Goal: Task Accomplishment & Management: Manage account settings

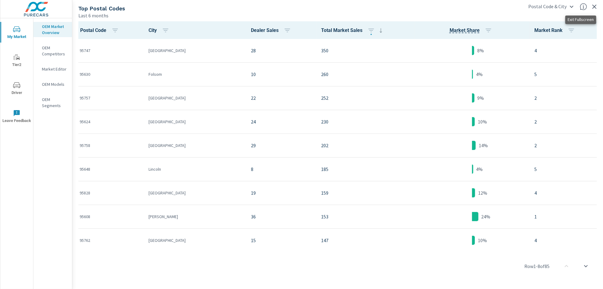
click at [596, 8] on icon "button" at bounding box center [595, 7] width 4 height 4
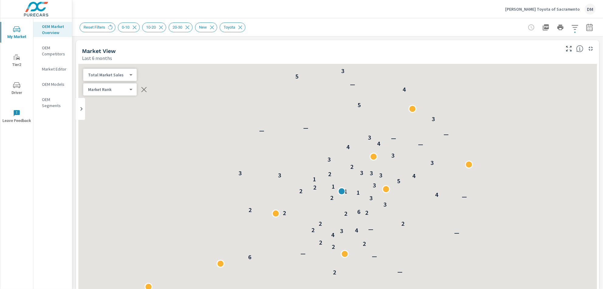
scroll to position [0, 0]
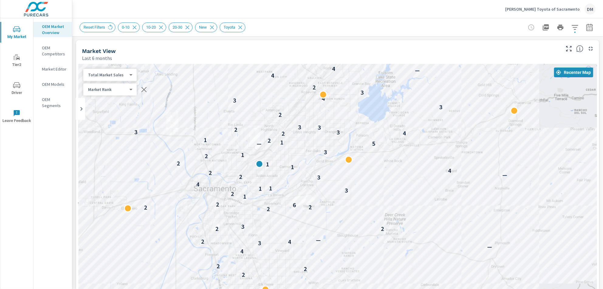
drag, startPoint x: 211, startPoint y: 177, endPoint x: 290, endPoint y: 159, distance: 80.7
click at [290, 159] on div "— — 2 — 6 — — 2 2 2 4 — 3 4 2 — 2 2 3 2 2 2 6 2 2 1 2 3 1 1 4 3 2 — 2 4 1 1 2 2…" at bounding box center [337, 187] width 519 height 247
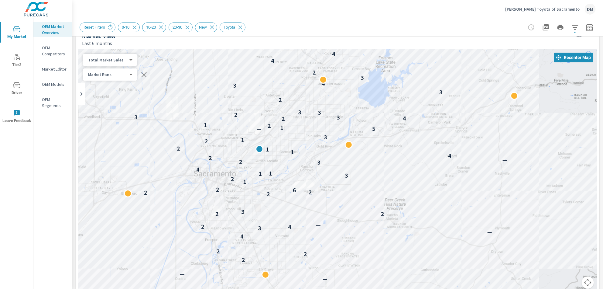
scroll to position [16, 0]
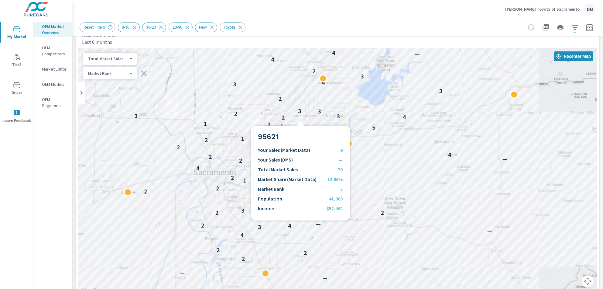
click at [301, 118] on div "— — 2 — 6 — — 2 2 2 4 — 3 4 2 — 2 2 3 2 2 2 6 2 2 1 2 3 1 1 4 3 2 — 2 4 1 1 2 2…" at bounding box center [337, 171] width 519 height 247
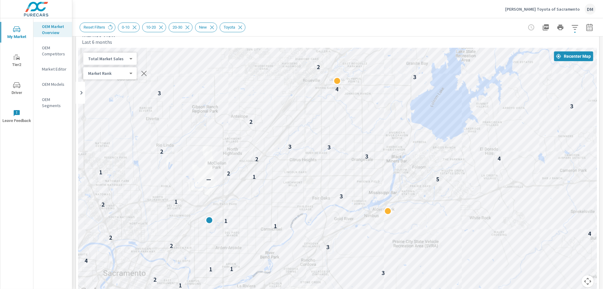
drag, startPoint x: 335, startPoint y: 85, endPoint x: 305, endPoint y: 124, distance: 48.9
click at [305, 124] on div "— — 2 2 2 4 — 3 4 2 — 2 2 3 2 2 2 2 2 6 2 1 2 3 1 1 4 3 2 — 2 4 1 1 2 2 1 3 5 —…" at bounding box center [337, 171] width 519 height 247
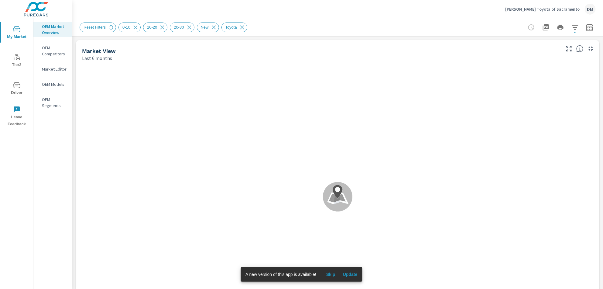
click at [552, 11] on p "Maita's Toyota of Sacramento" at bounding box center [542, 8] width 75 height 5
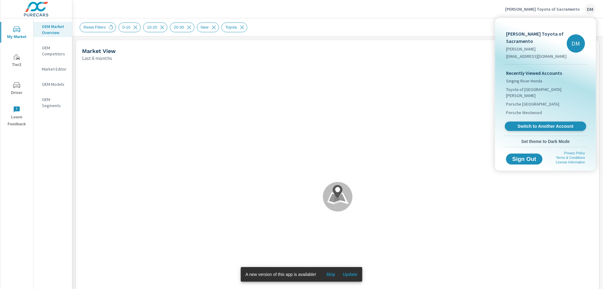
click at [526, 123] on span "Switch to Another Account" at bounding box center [545, 126] width 74 height 6
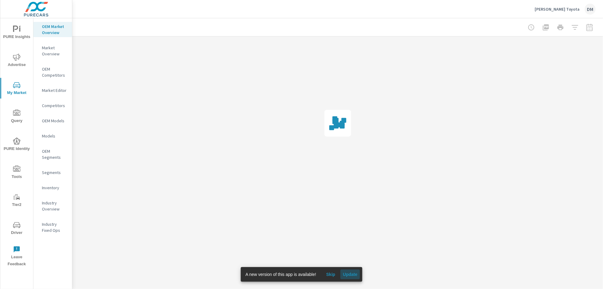
click at [352, 271] on span "Update" at bounding box center [350, 273] width 15 height 5
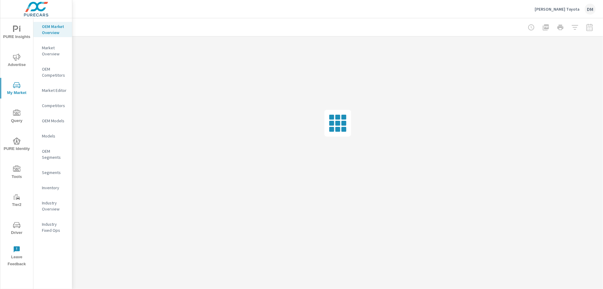
click at [16, 33] on span "PURE Insights" at bounding box center [16, 33] width 29 height 15
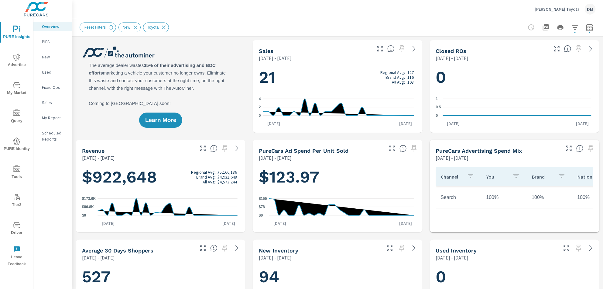
scroll to position [0, 0]
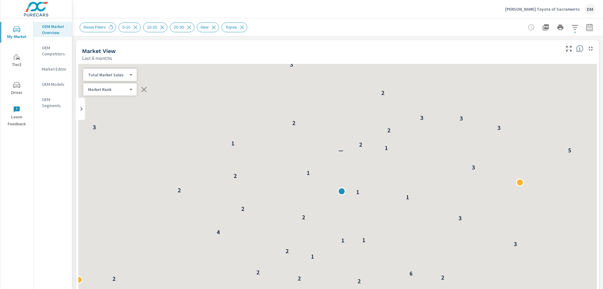
scroll to position [0, 0]
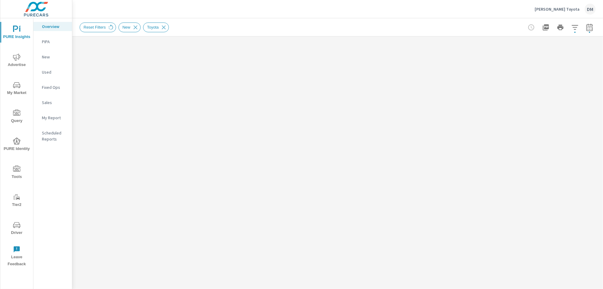
scroll to position [0, 0]
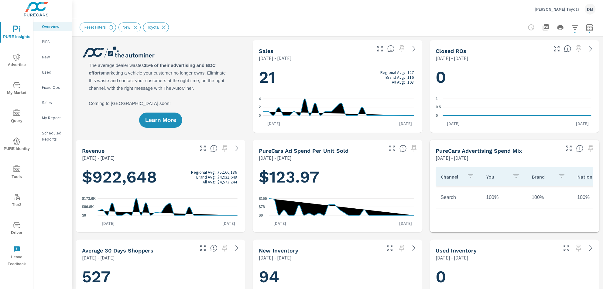
click at [16, 139] on icon "nav menu" at bounding box center [16, 140] width 7 height 7
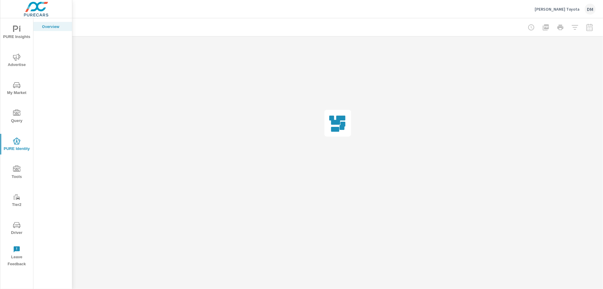
click at [12, 174] on span "Tools" at bounding box center [16, 172] width 29 height 15
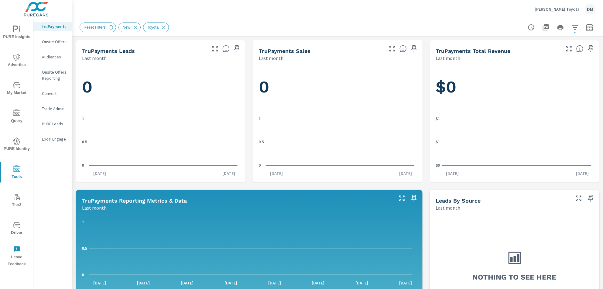
click at [53, 58] on p "Audiences" at bounding box center [54, 57] width 25 height 6
click at [14, 88] on icon "nav menu" at bounding box center [16, 84] width 7 height 7
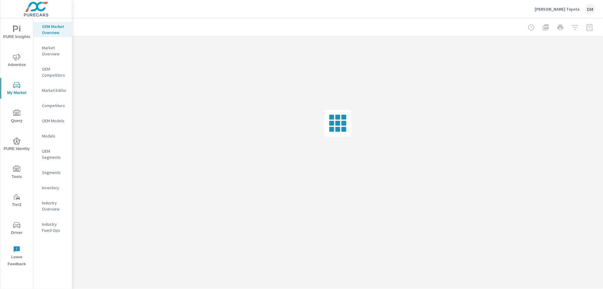
click at [54, 187] on p "Inventory" at bounding box center [54, 187] width 25 height 6
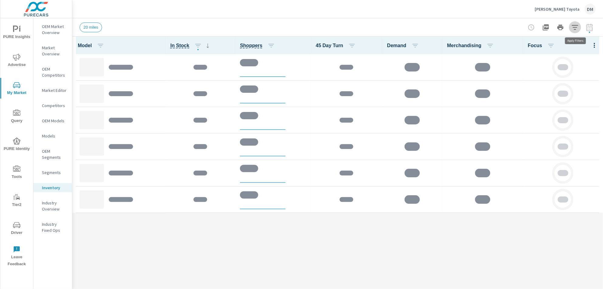
click at [574, 25] on icon "button" at bounding box center [575, 27] width 6 height 5
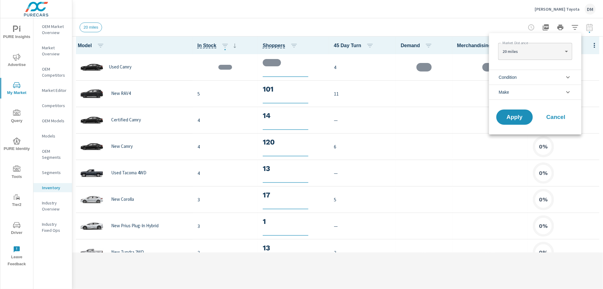
click at [588, 47] on div at bounding box center [301, 144] width 603 height 289
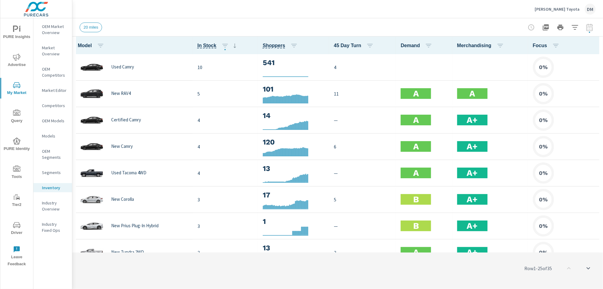
scroll to position [0, 0]
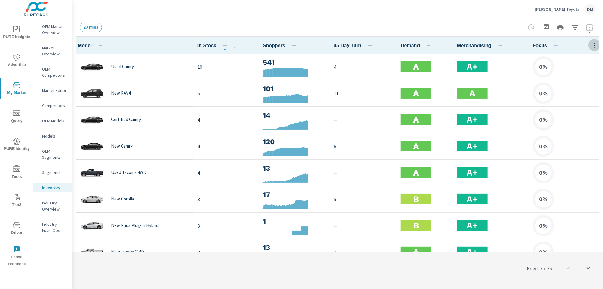
click at [591, 47] on icon "button" at bounding box center [594, 45] width 7 height 7
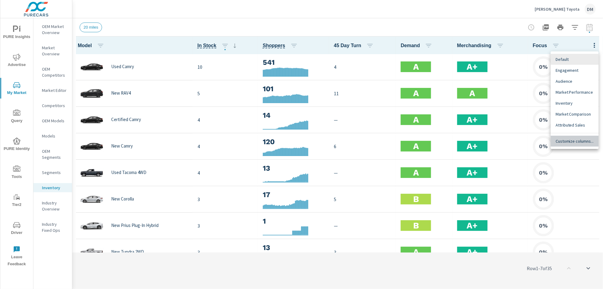
click at [577, 140] on span "Customize columns..." at bounding box center [575, 141] width 38 height 6
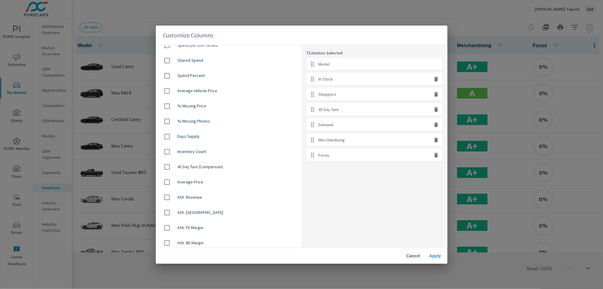
scroll to position [373, 0]
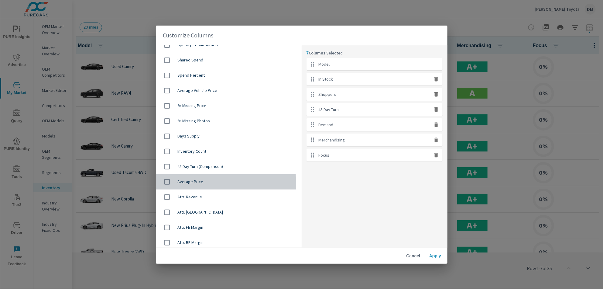
click at [165, 184] on input "checkbox" at bounding box center [167, 181] width 13 height 13
checkbox input "true"
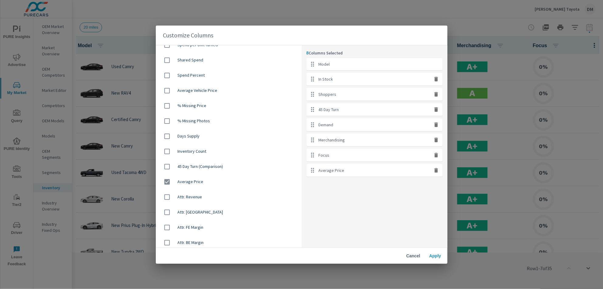
click at [436, 257] on span "Apply" at bounding box center [435, 255] width 15 height 5
